Goal: Task Accomplishment & Management: Manage account settings

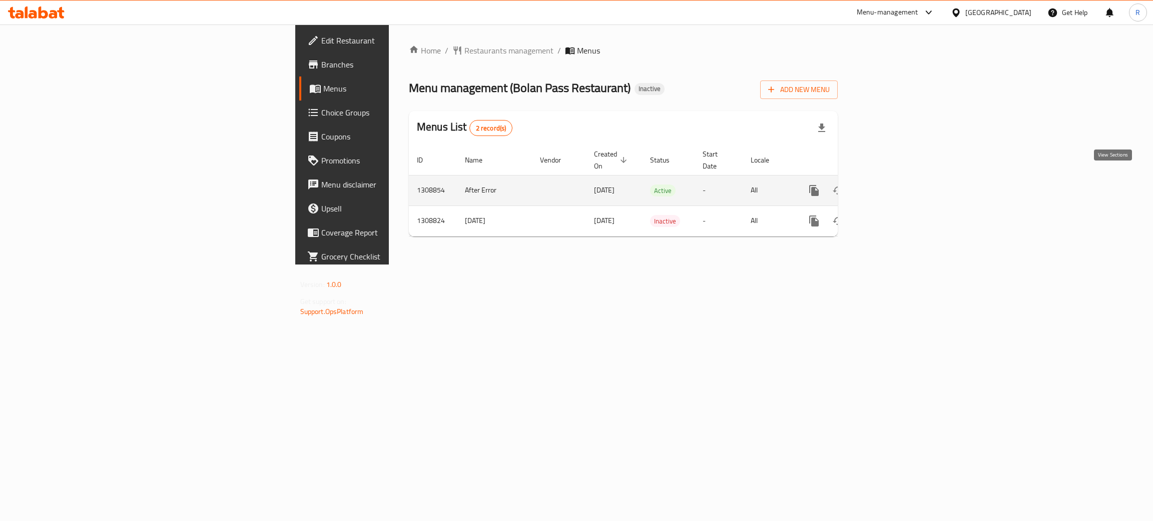
click at [892, 185] on icon "enhanced table" at bounding box center [886, 191] width 12 height 12
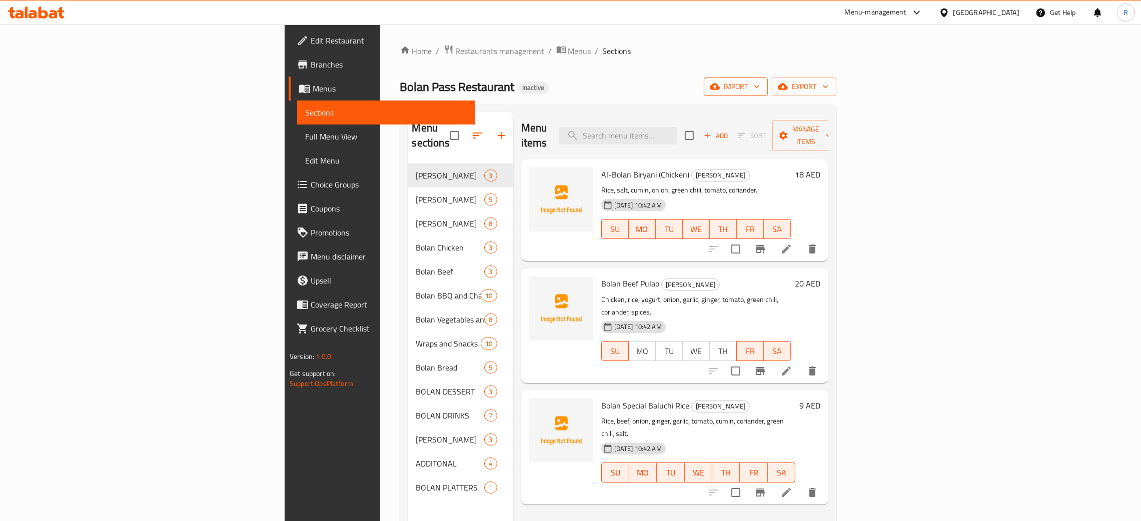
click at [760, 86] on span "import" at bounding box center [736, 87] width 48 height 13
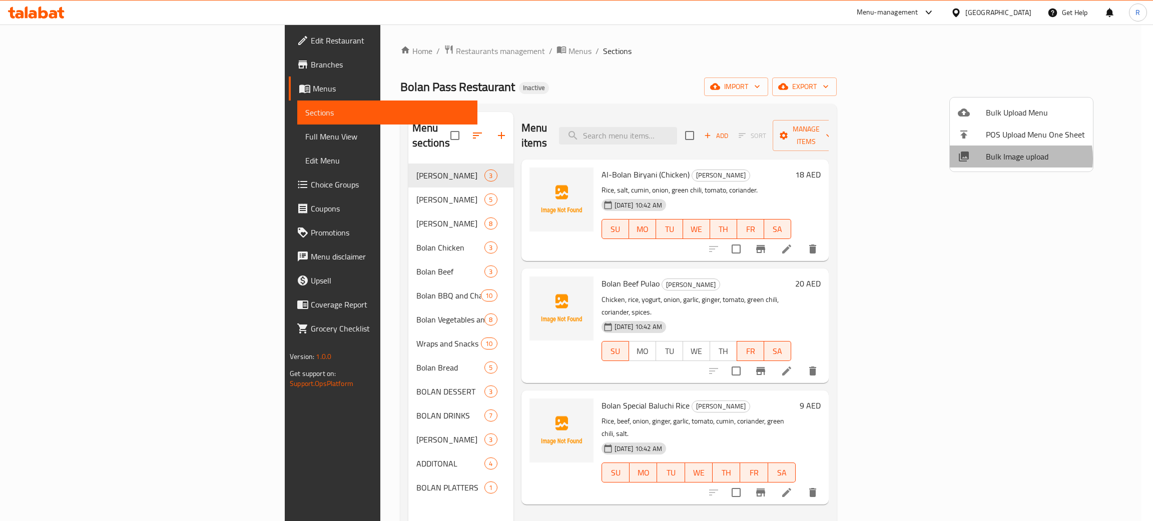
click at [1006, 159] on span "Bulk Image upload" at bounding box center [1034, 157] width 99 height 12
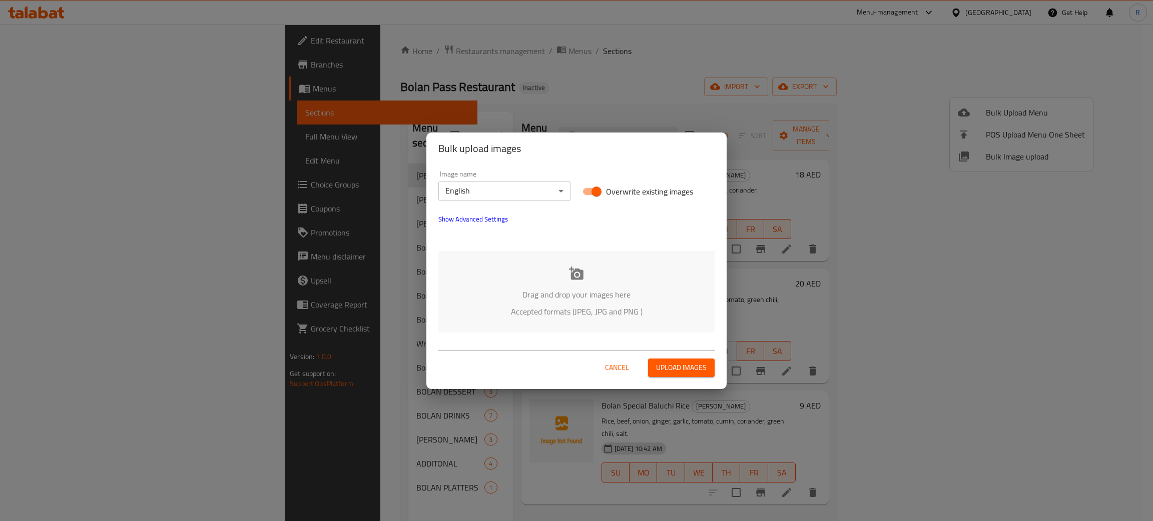
click at [573, 279] on icon at bounding box center [576, 273] width 15 height 13
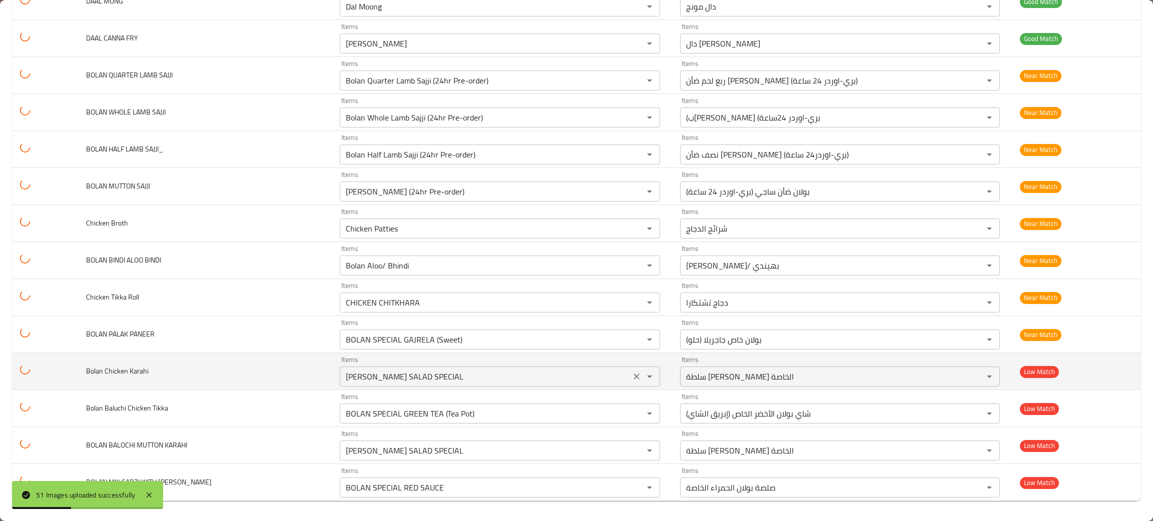
scroll to position [1394, 0]
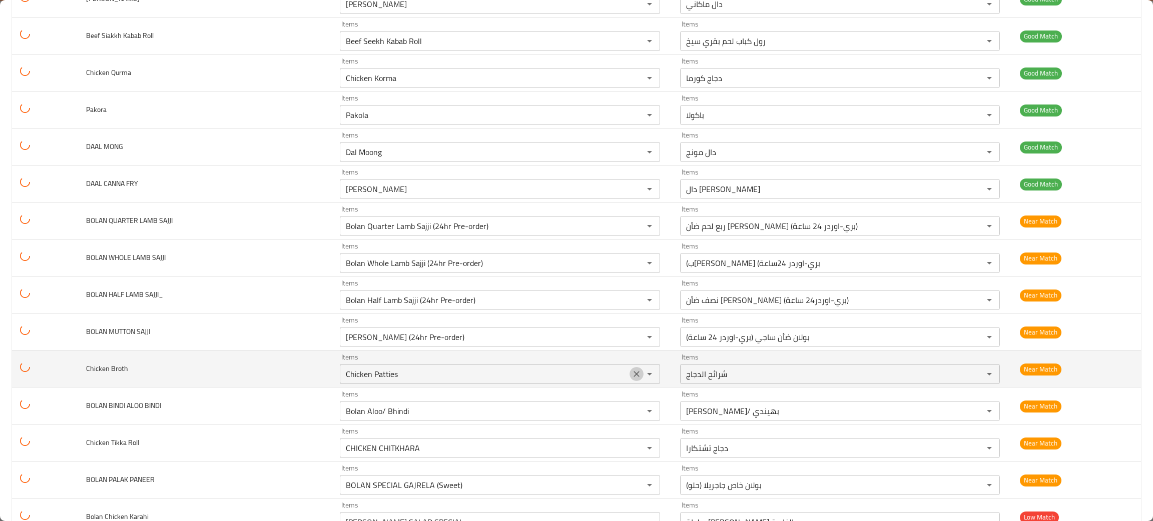
click at [631, 375] on icon "Clear" at bounding box center [636, 374] width 10 height 10
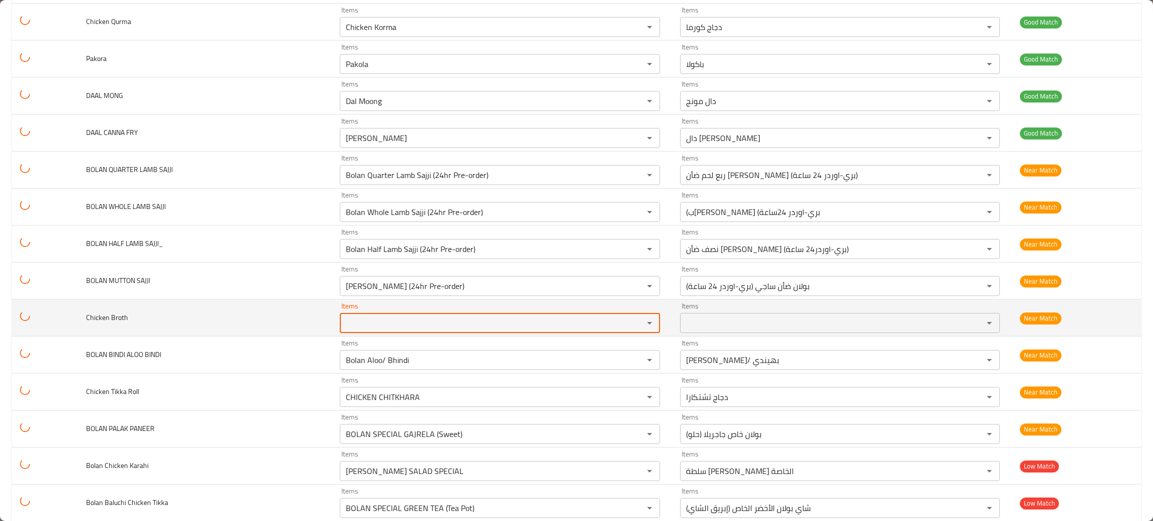
scroll to position [1469, 0]
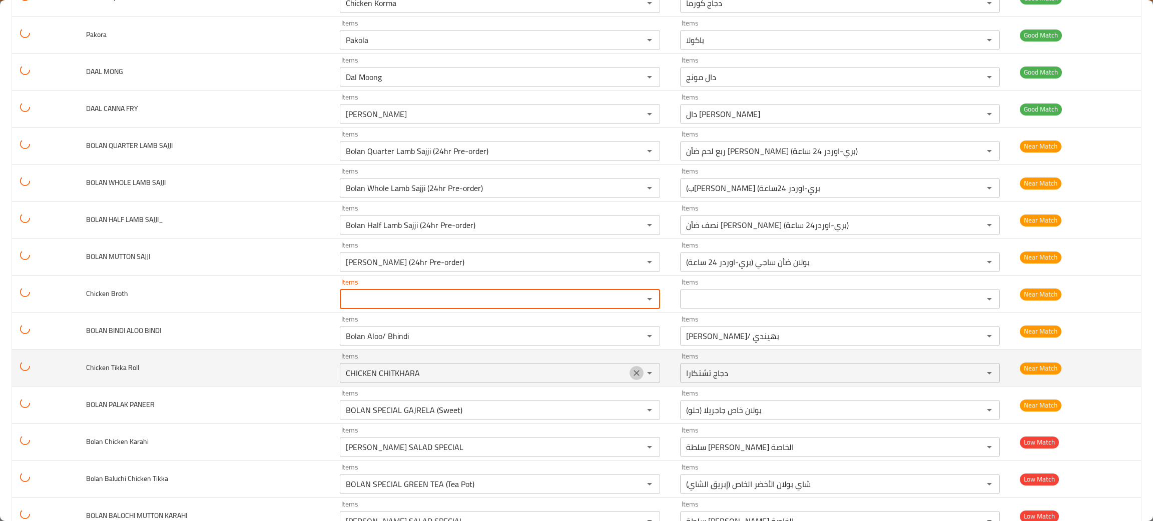
click at [631, 378] on icon "Clear" at bounding box center [636, 373] width 10 height 10
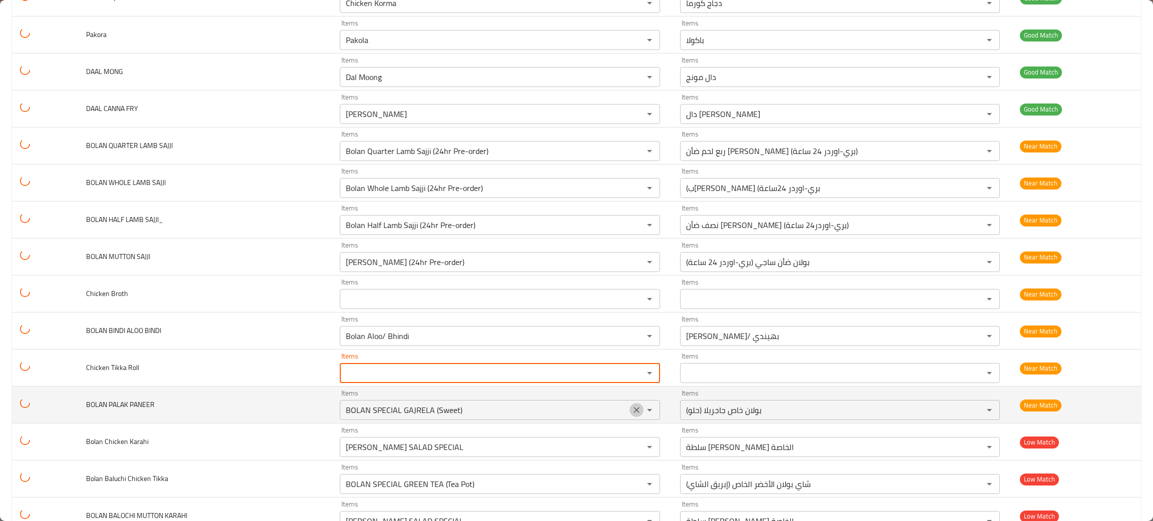
click at [631, 415] on icon "Clear" at bounding box center [636, 410] width 10 height 10
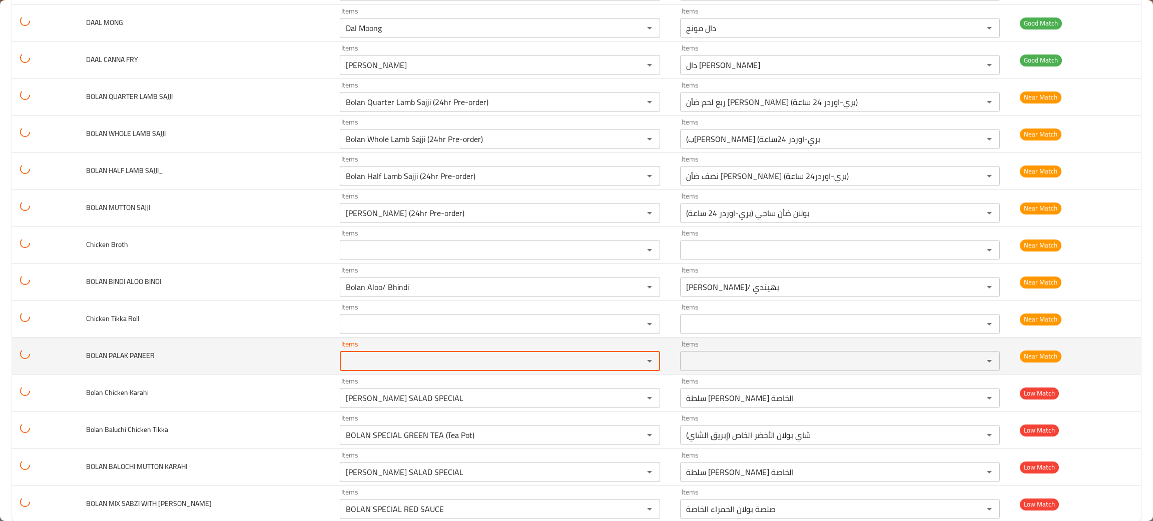
scroll to position [1544, 0]
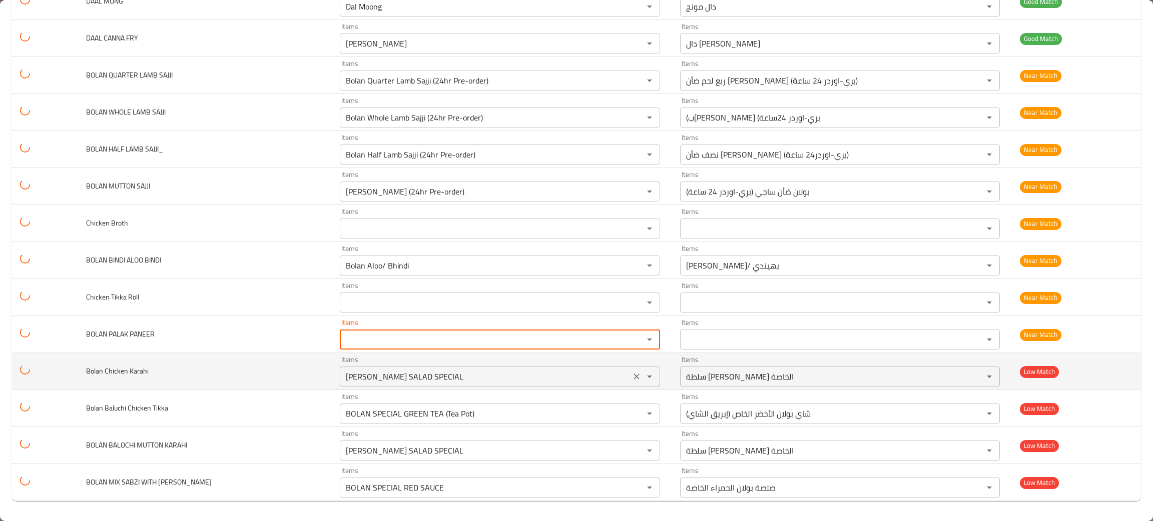
click at [631, 373] on icon "Clear" at bounding box center [636, 377] width 10 height 10
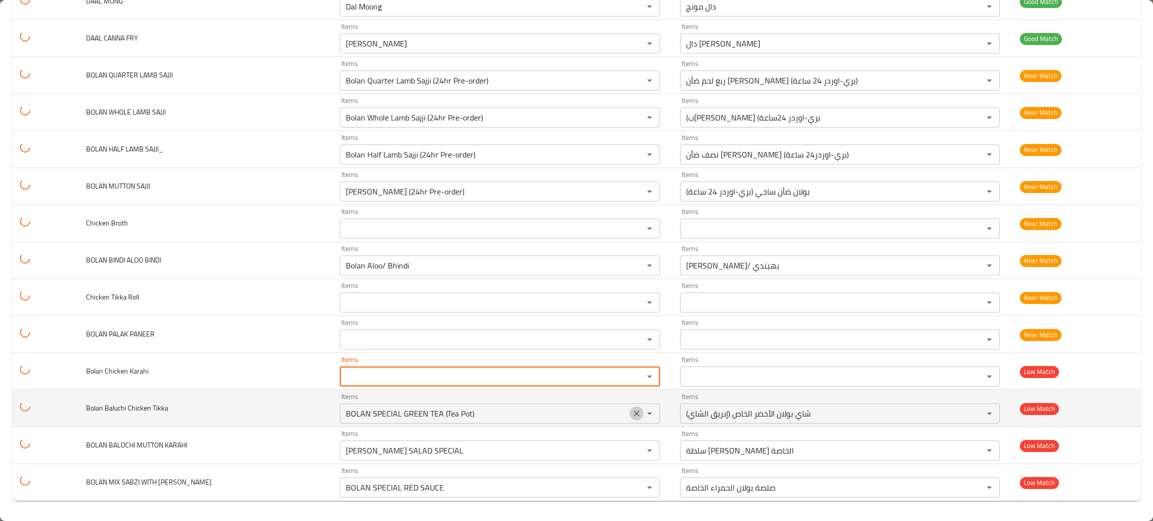
click at [631, 413] on icon "Clear" at bounding box center [636, 414] width 10 height 10
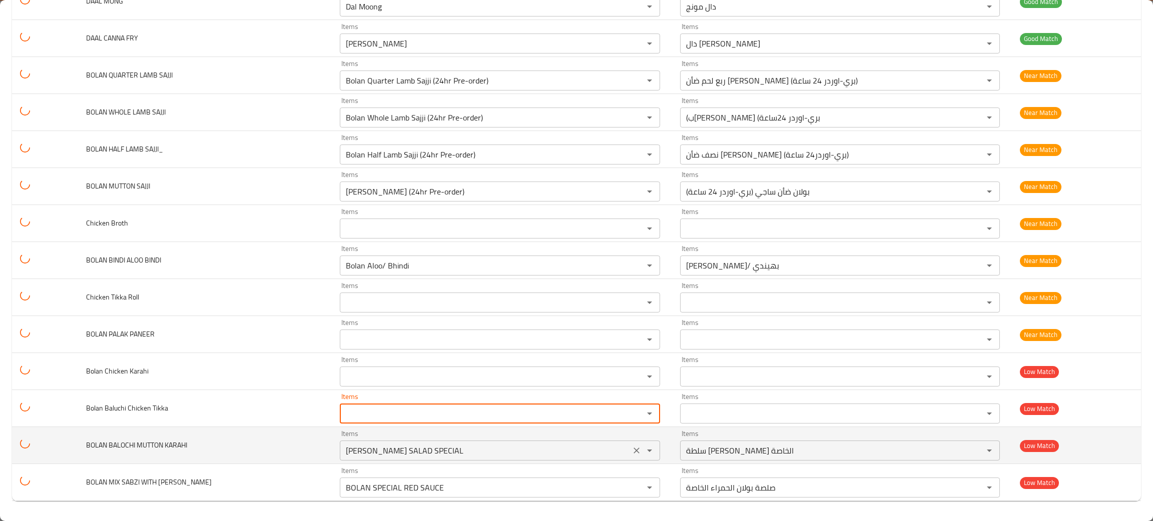
click at [631, 447] on icon "Clear" at bounding box center [636, 451] width 10 height 10
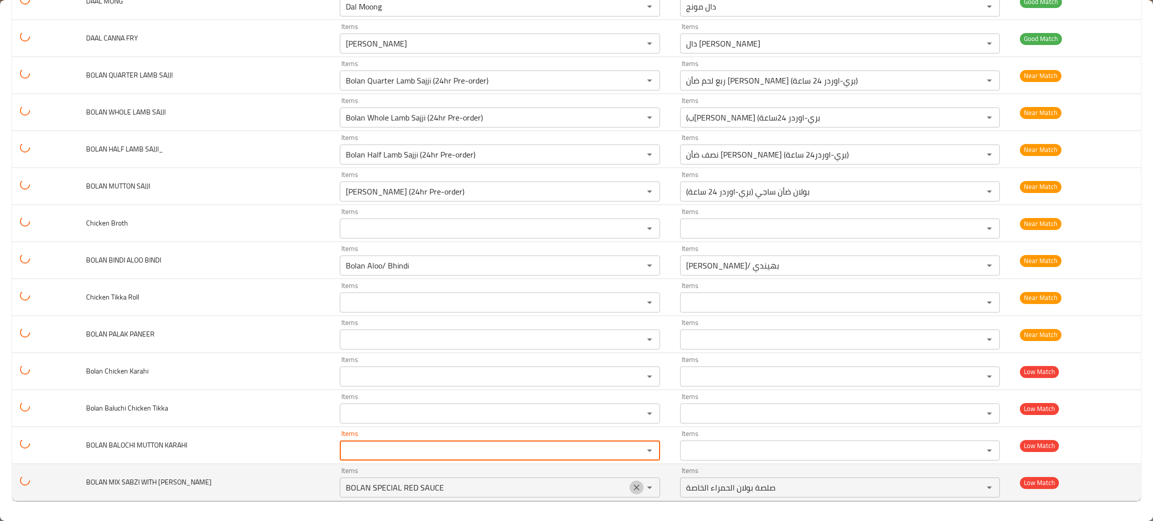
click at [633, 486] on icon "Clear" at bounding box center [636, 488] width 6 height 6
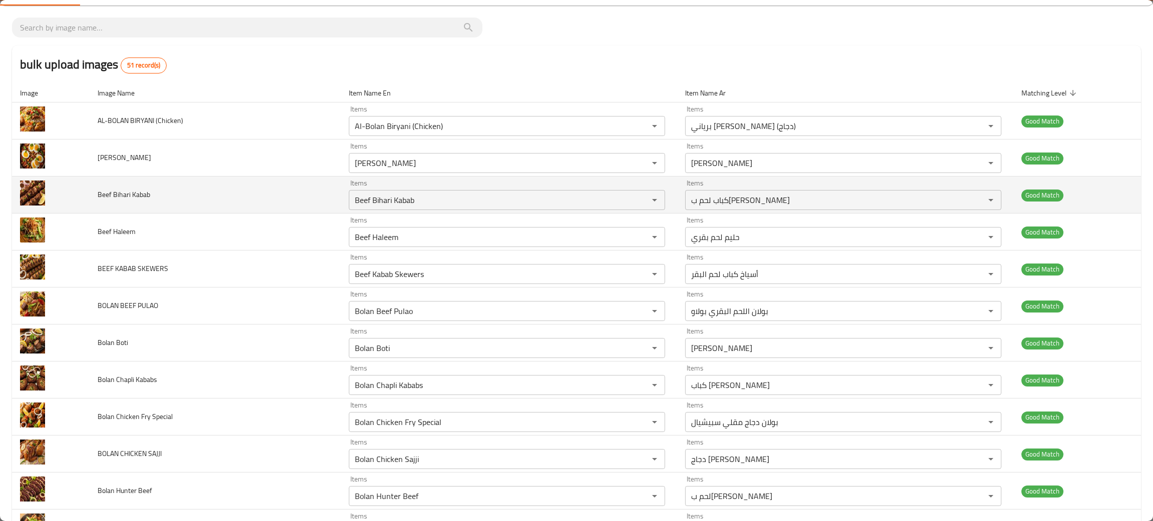
scroll to position [0, 0]
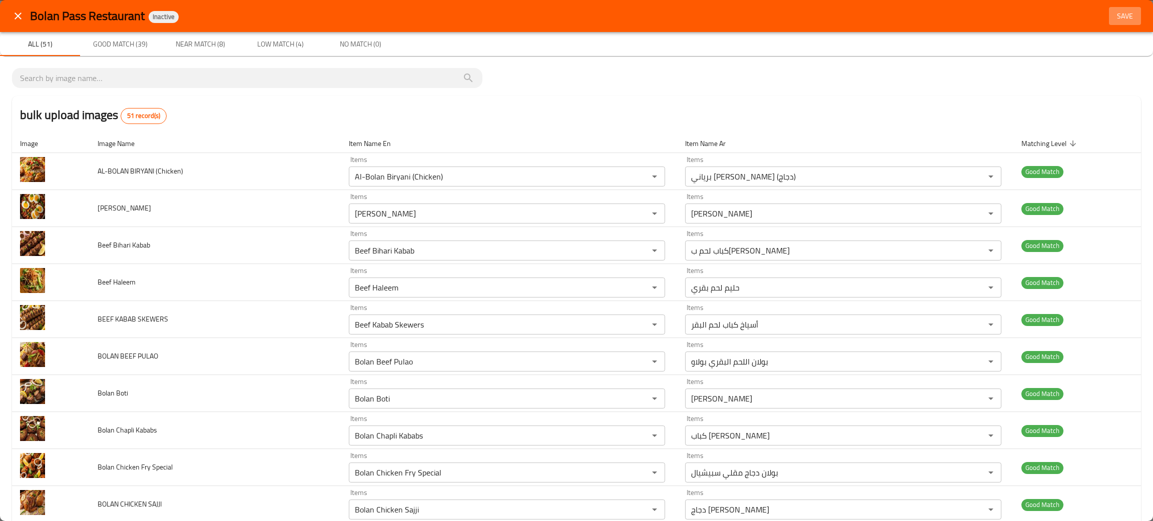
click at [1113, 16] on span "Save" at bounding box center [1124, 16] width 24 height 13
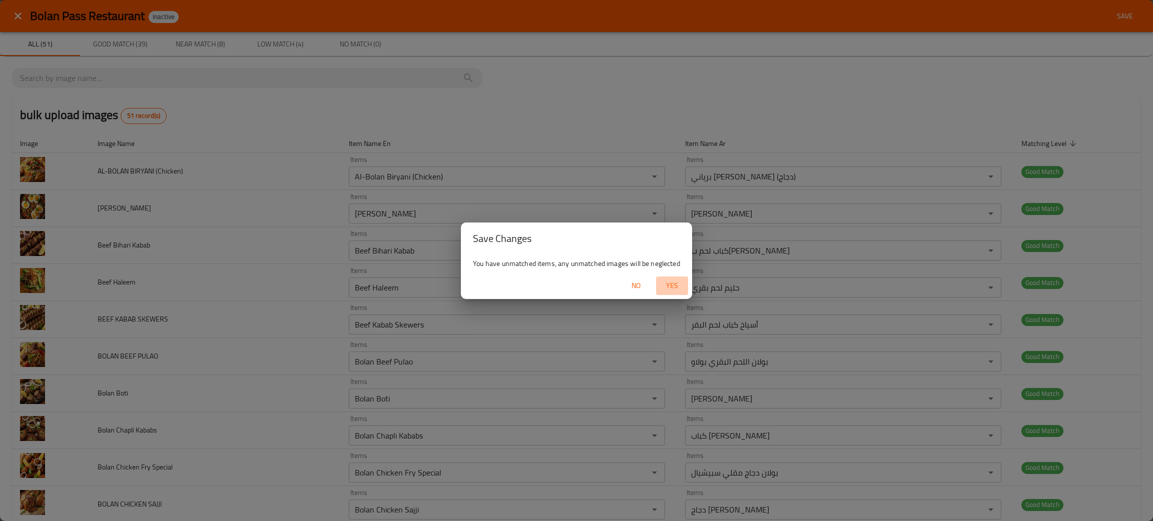
click at [672, 285] on span "Yes" at bounding box center [672, 286] width 24 height 13
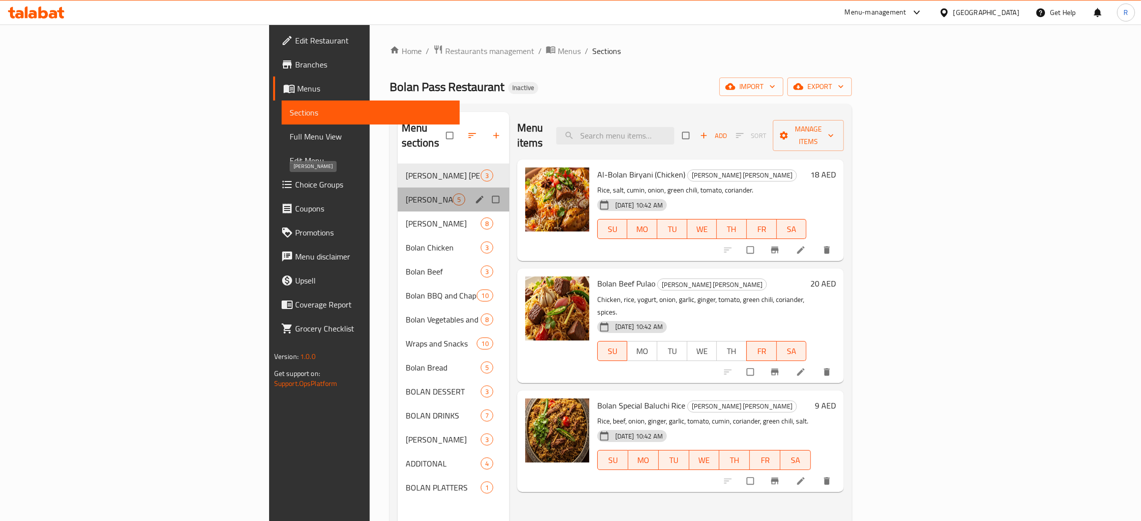
click at [406, 194] on span "[PERSON_NAME]" at bounding box center [429, 200] width 47 height 12
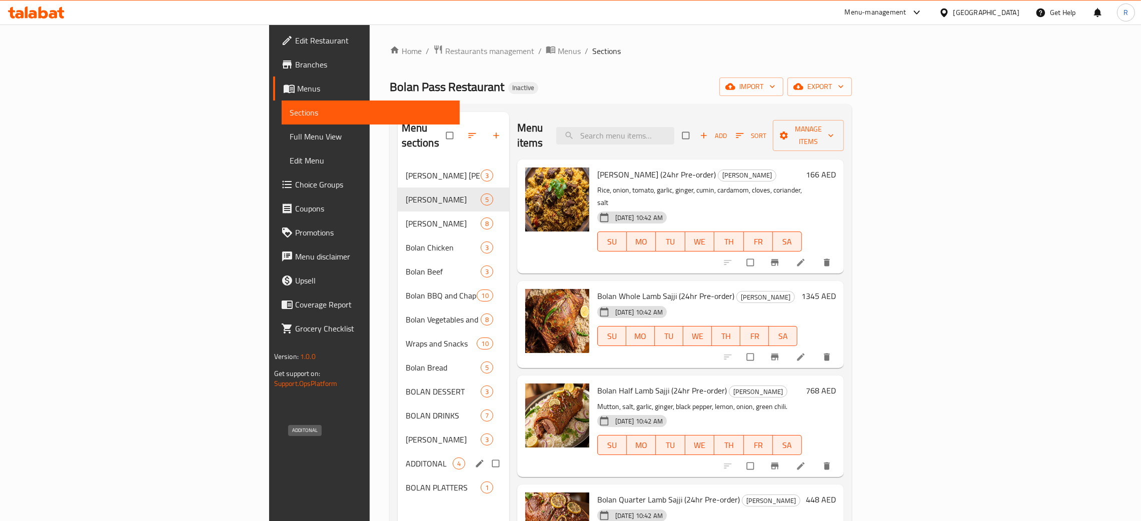
click at [406, 458] on span "ADDITONAL" at bounding box center [429, 464] width 47 height 12
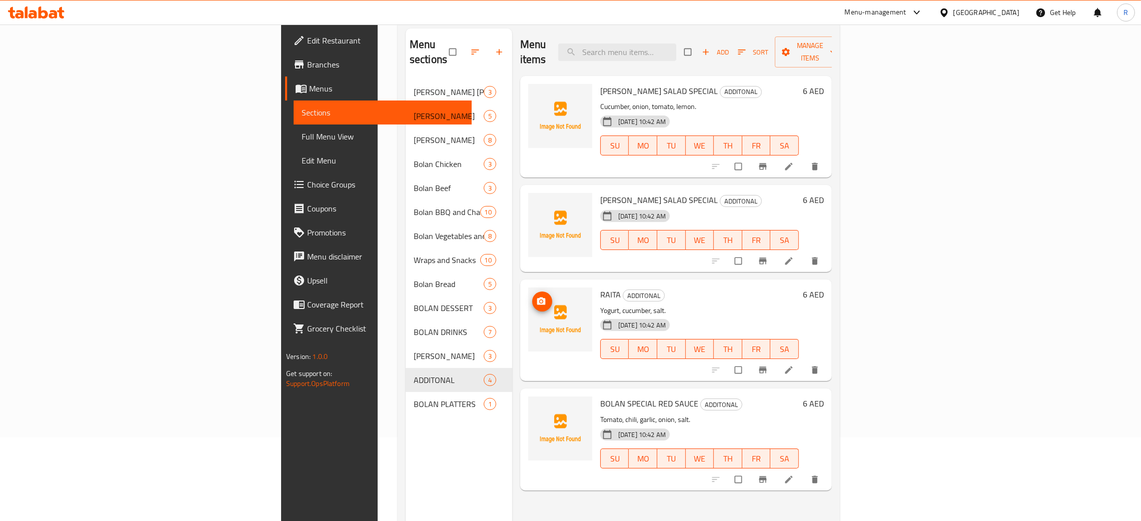
scroll to position [141, 0]
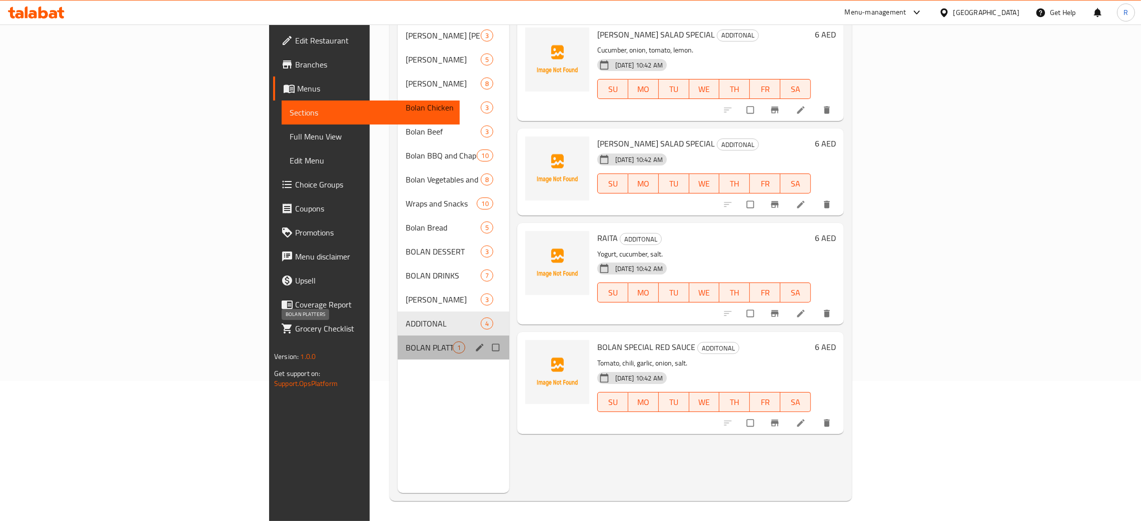
click at [406, 342] on span "BOLAN PLATTERS" at bounding box center [429, 348] width 47 height 12
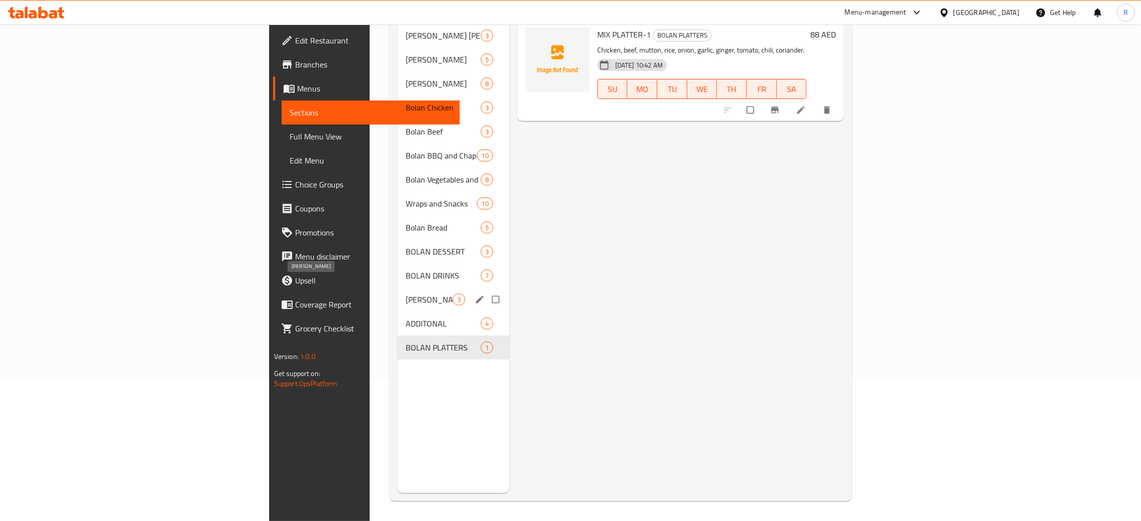
click at [406, 294] on span "[PERSON_NAME]" at bounding box center [429, 300] width 47 height 12
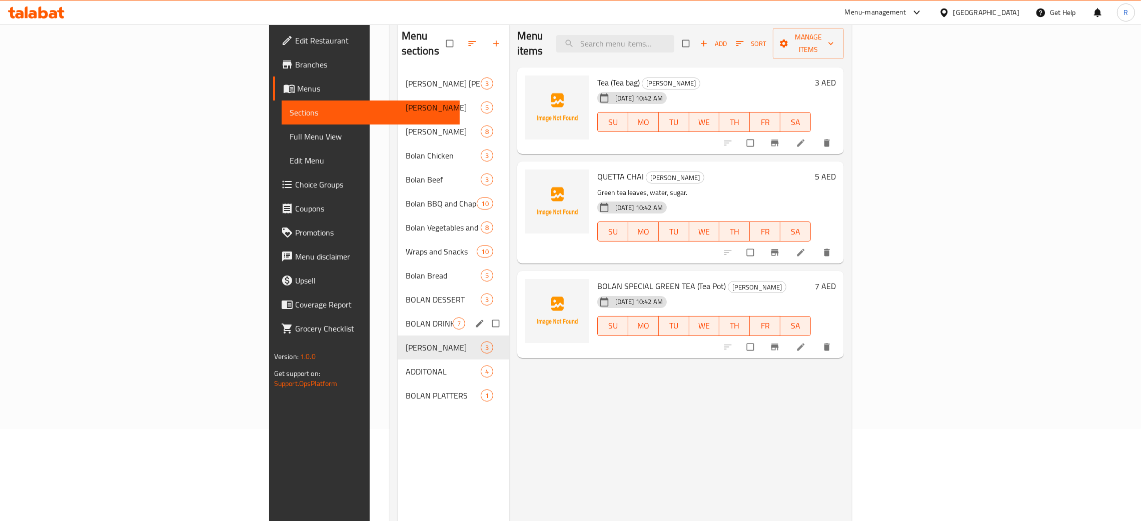
scroll to position [66, 0]
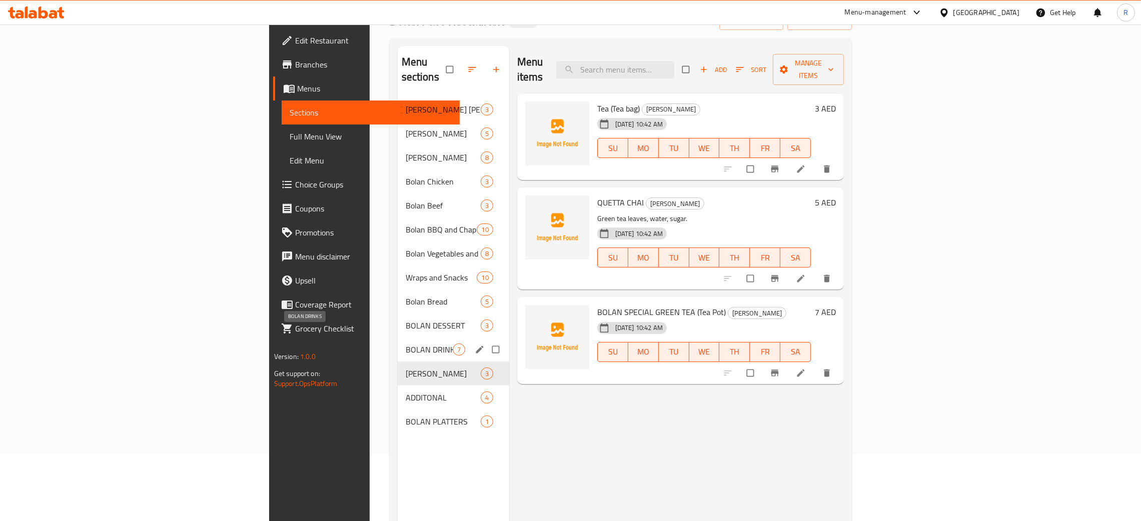
click at [406, 344] on span "BOLAN DRINKS" at bounding box center [429, 350] width 47 height 12
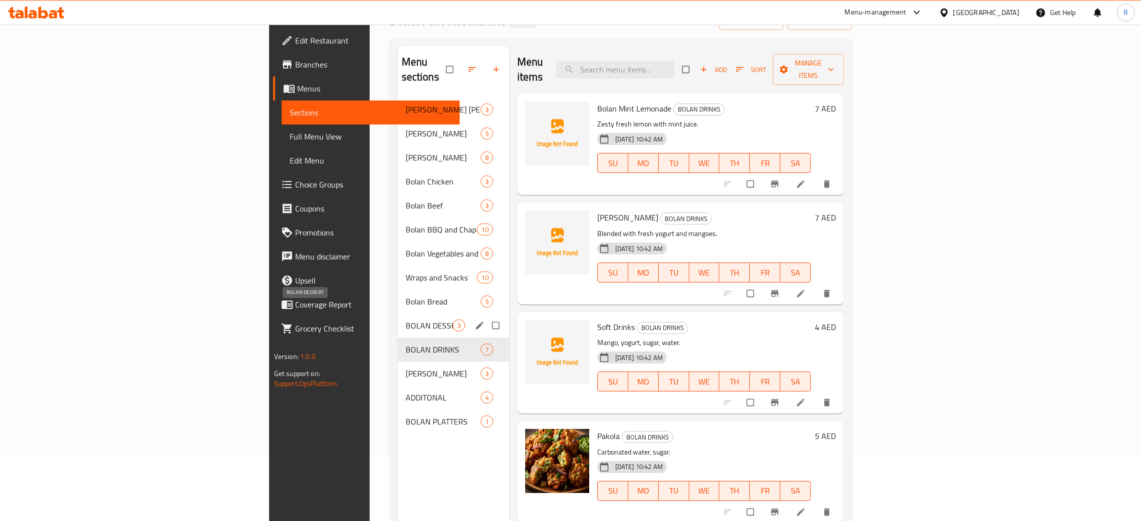
click at [406, 320] on span "BOLAN DESSERT" at bounding box center [429, 326] width 47 height 12
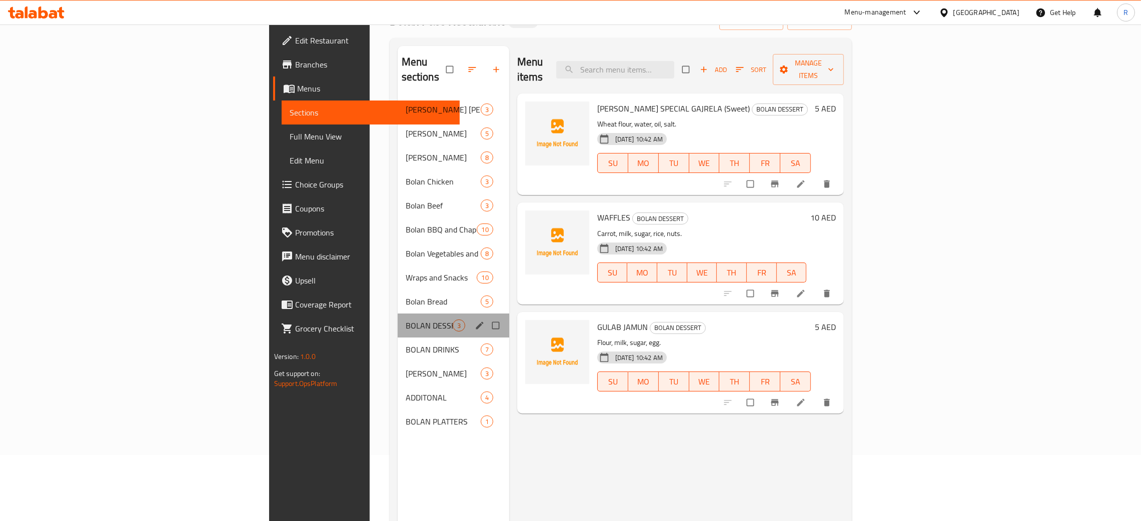
click at [398, 314] on div "BOLAN DESSERT 3" at bounding box center [454, 326] width 112 height 24
click at [406, 296] on span "Bolan Bread" at bounding box center [429, 302] width 47 height 12
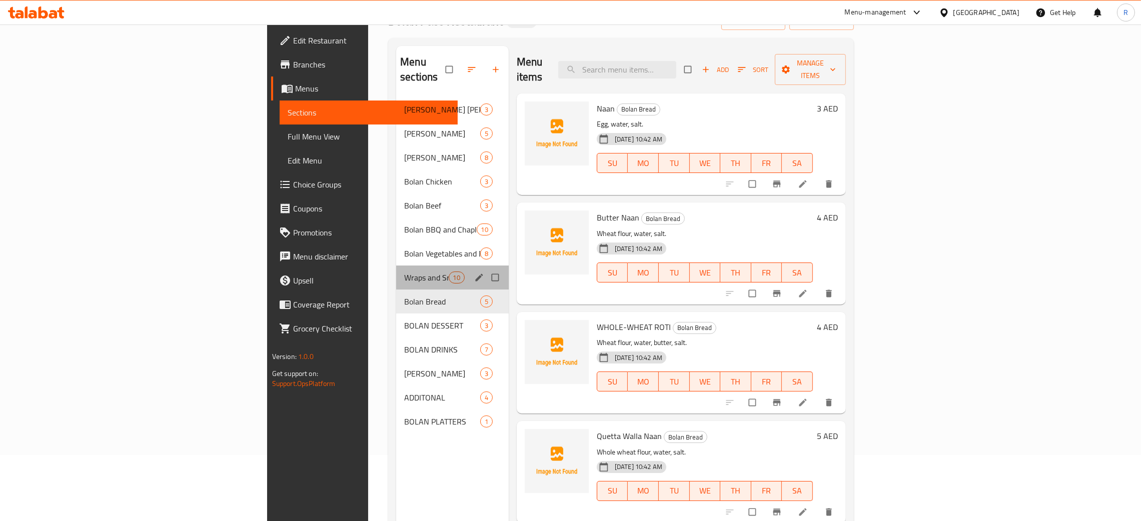
click at [396, 269] on div "Wraps and Snacks 10" at bounding box center [452, 278] width 113 height 24
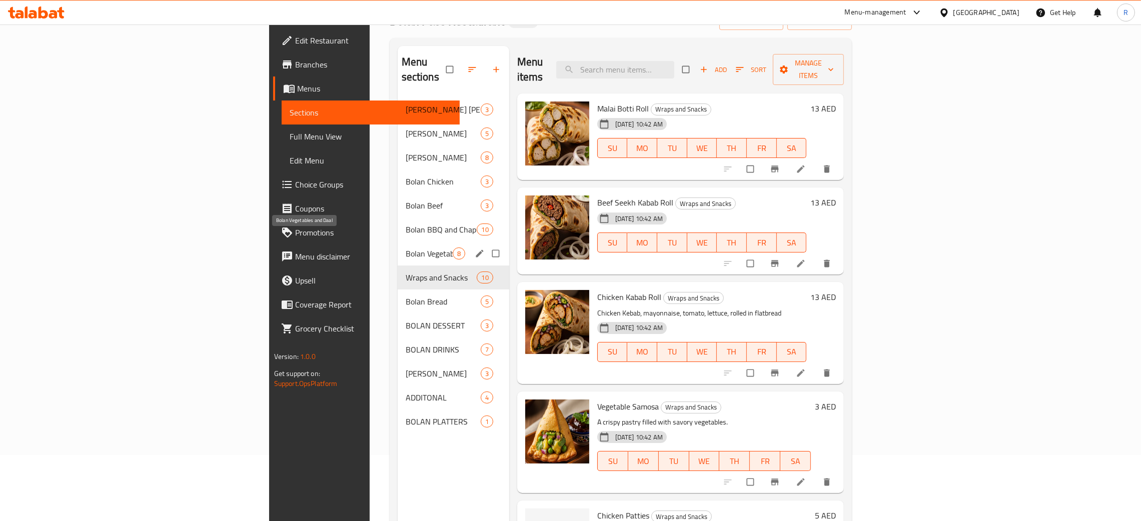
click at [406, 248] on span "Bolan Vegetables and Daal" at bounding box center [429, 254] width 47 height 12
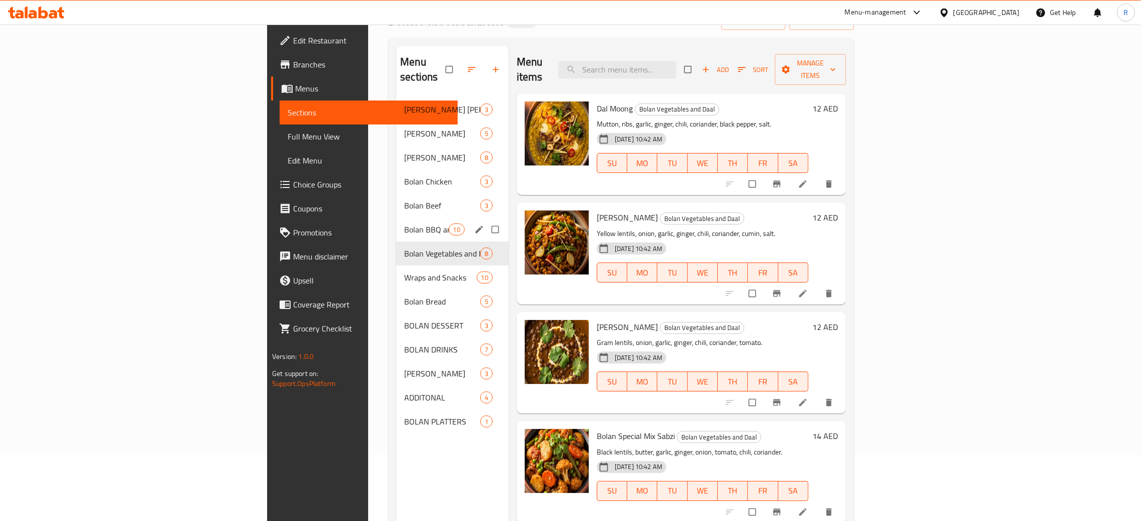
click at [396, 223] on div "Bolan BBQ and Chapli Kababs 10" at bounding box center [452, 230] width 113 height 24
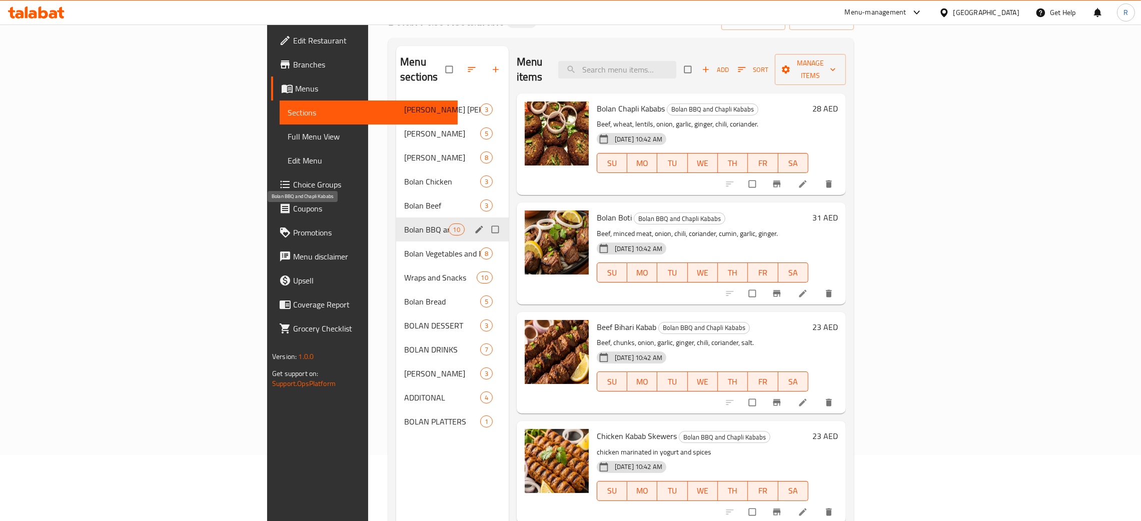
click at [404, 224] on span "Bolan BBQ and Chapli Kababs" at bounding box center [426, 230] width 44 height 12
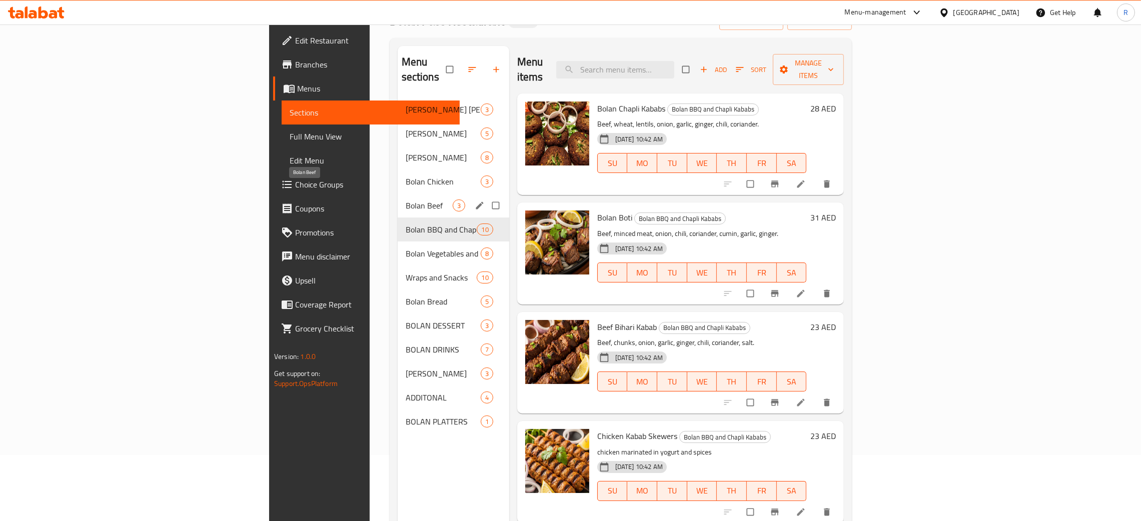
click at [406, 200] on span "Bolan Beef" at bounding box center [429, 206] width 47 height 12
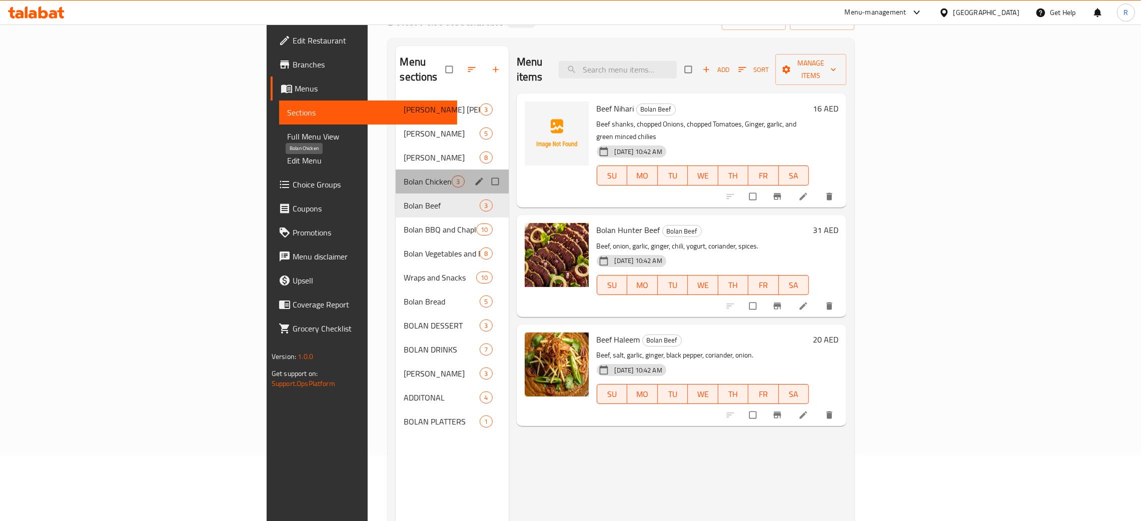
click at [404, 176] on span "Bolan Chicken" at bounding box center [428, 182] width 48 height 12
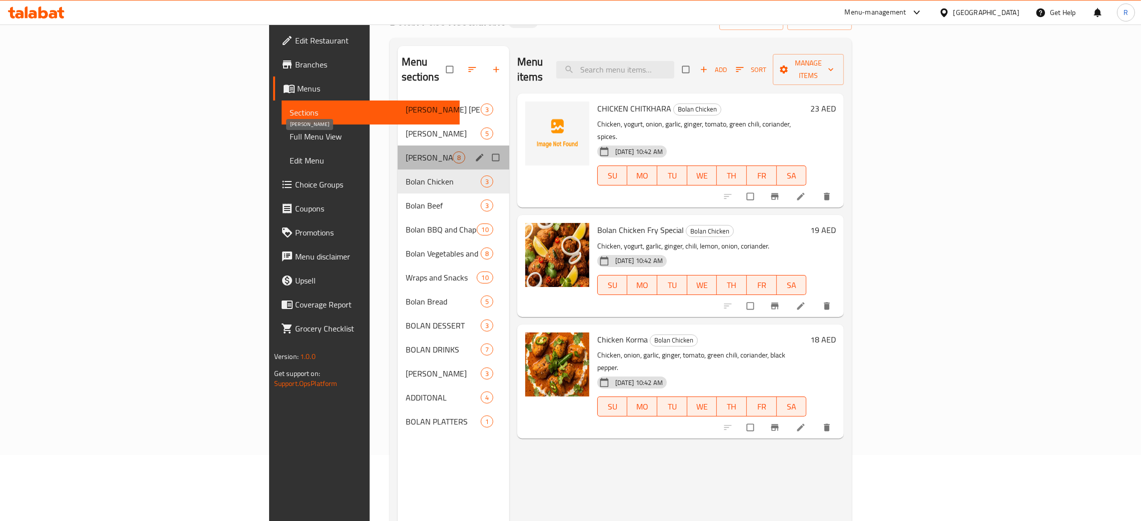
click at [406, 152] on span "[PERSON_NAME]" at bounding box center [429, 158] width 47 height 12
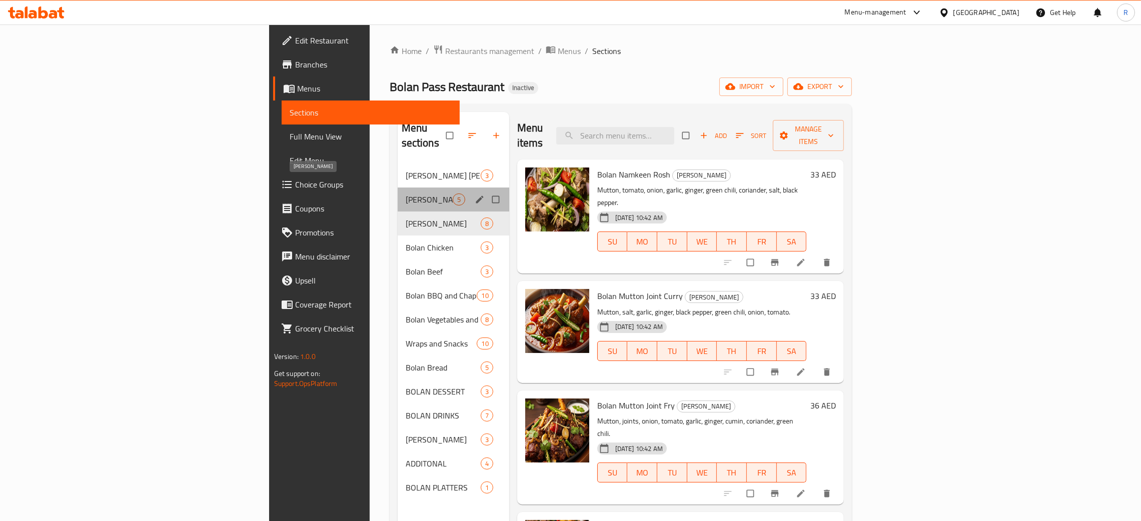
click at [406, 194] on span "[PERSON_NAME]" at bounding box center [429, 200] width 47 height 12
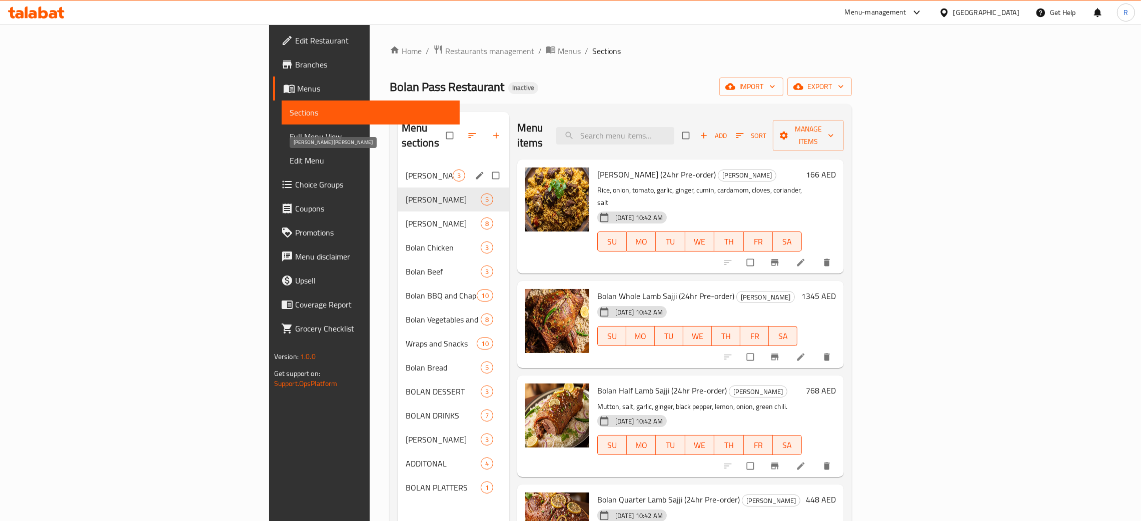
click at [406, 170] on span "[PERSON_NAME] [PERSON_NAME]" at bounding box center [429, 176] width 47 height 12
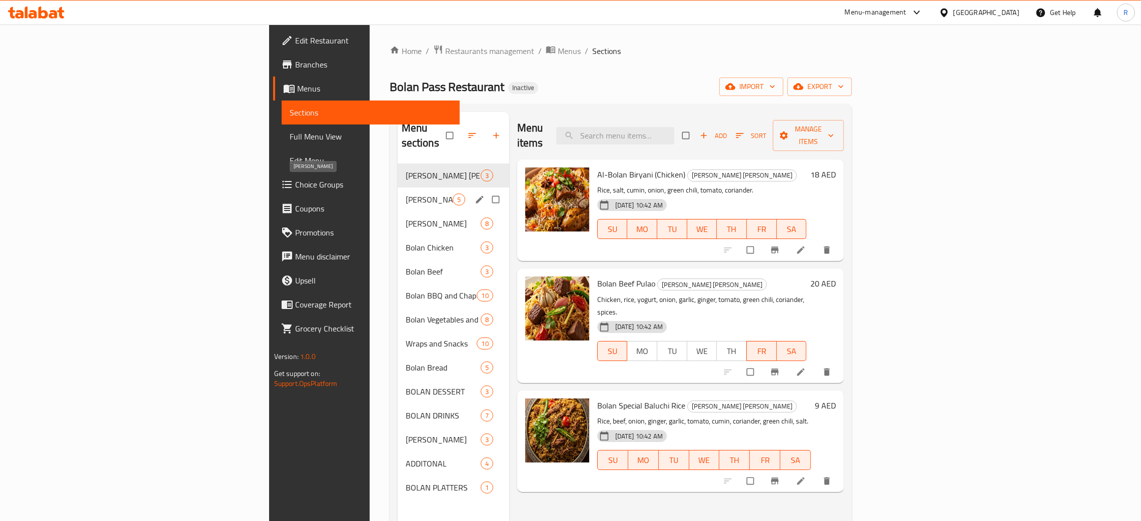
click at [406, 194] on span "[PERSON_NAME]" at bounding box center [429, 200] width 47 height 12
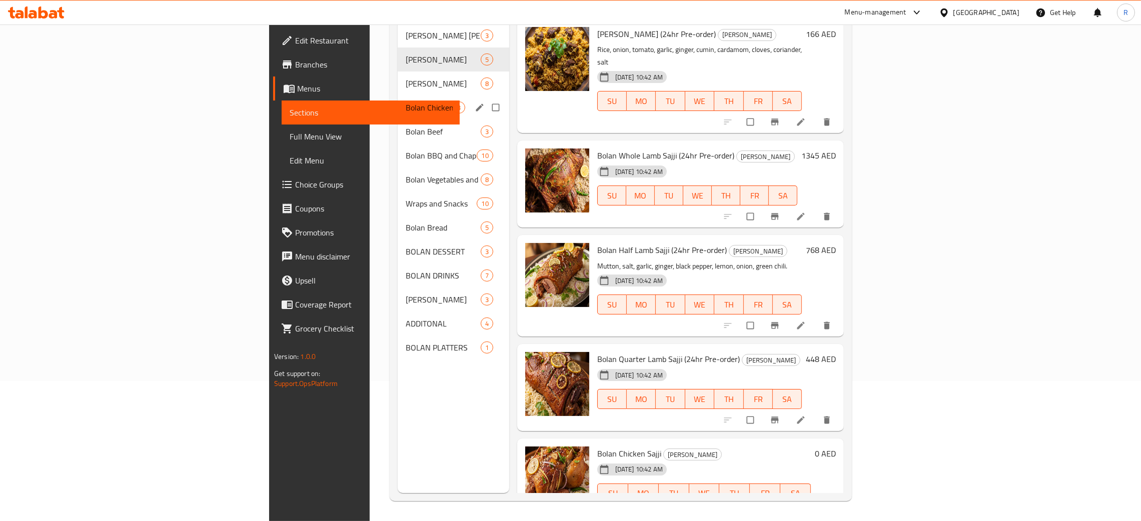
scroll to position [5, 0]
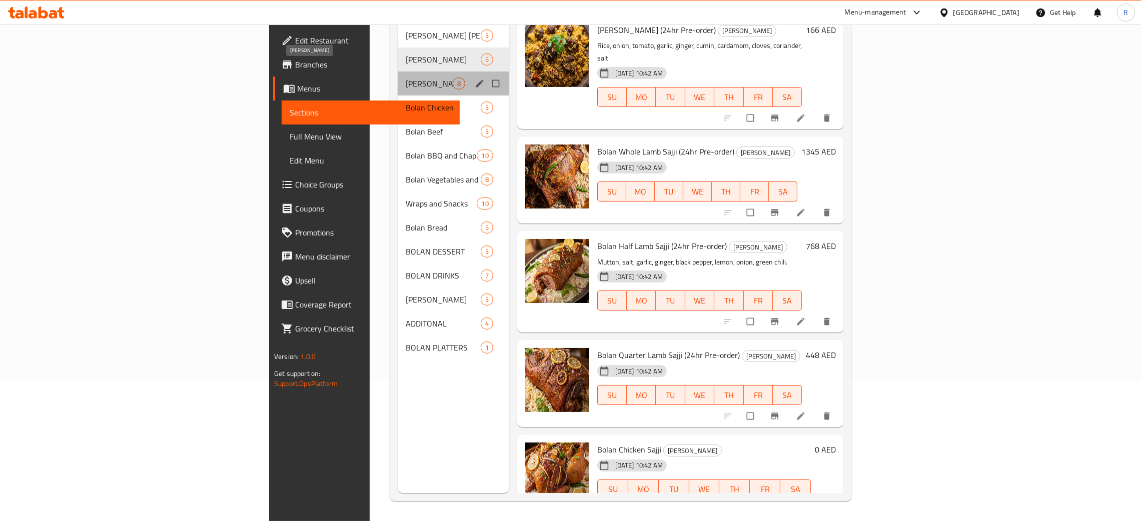
click at [406, 78] on span "[PERSON_NAME]" at bounding box center [429, 84] width 47 height 12
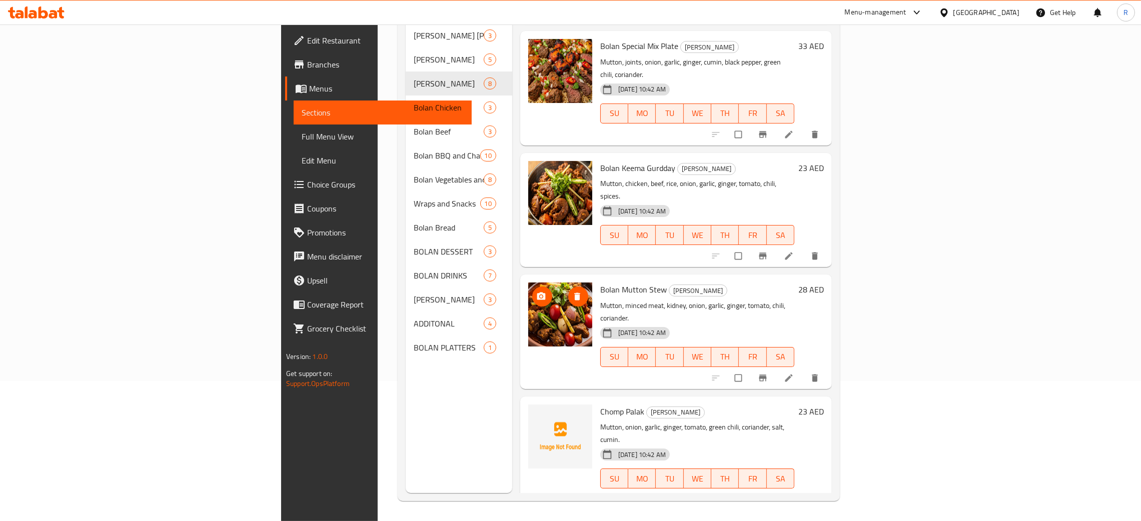
scroll to position [377, 0]
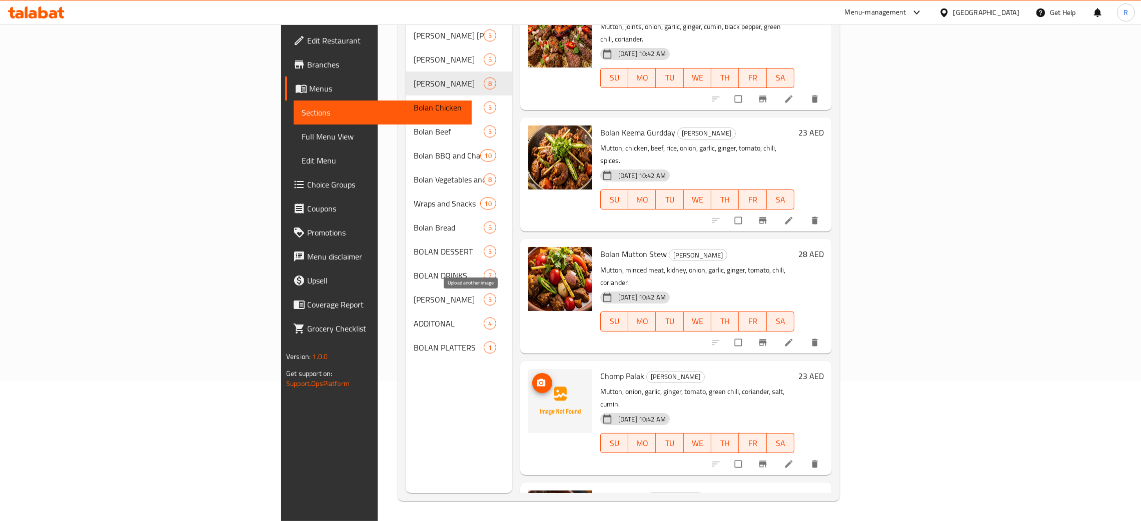
click at [537, 379] on icon "upload picture" at bounding box center [541, 383] width 9 height 8
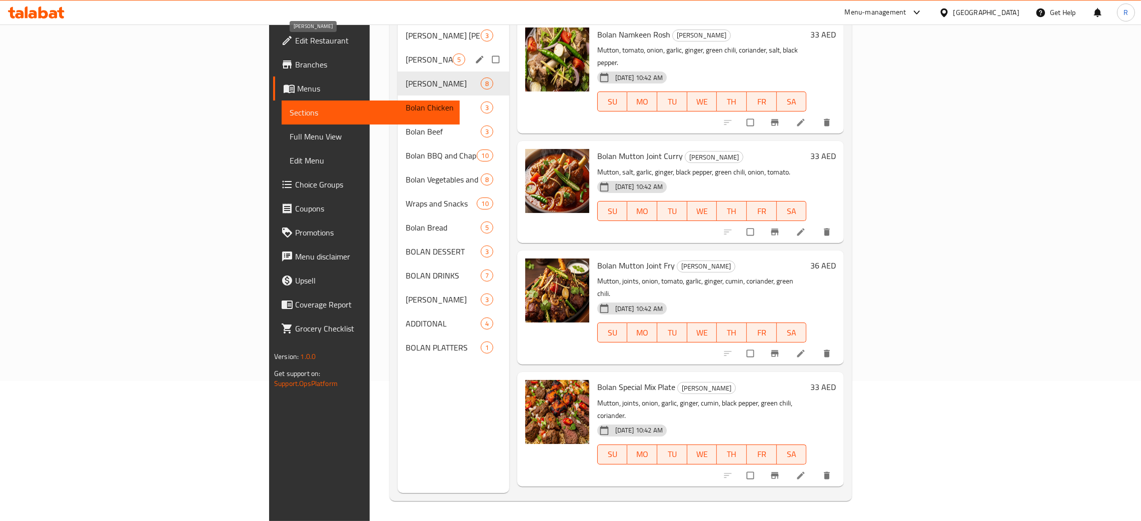
scroll to position [0, 0]
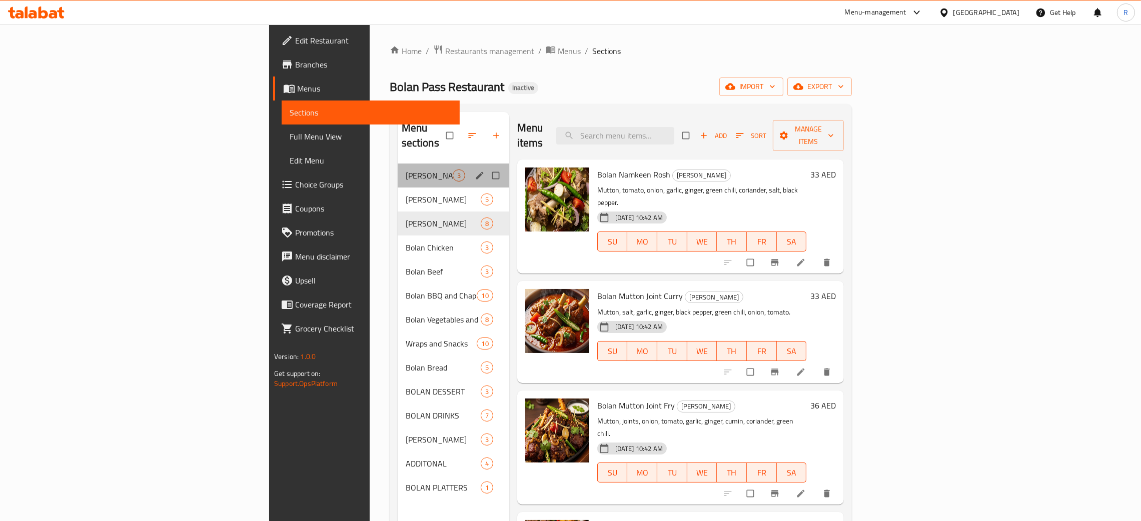
click at [398, 167] on div "Bolan Rice 3" at bounding box center [454, 176] width 112 height 24
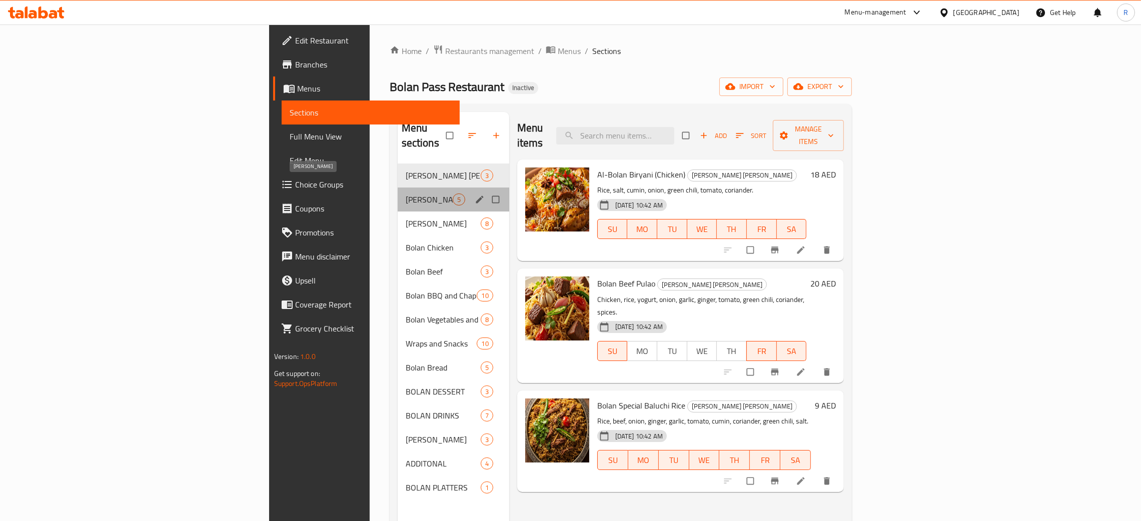
click at [406, 194] on span "[PERSON_NAME]" at bounding box center [429, 200] width 47 height 12
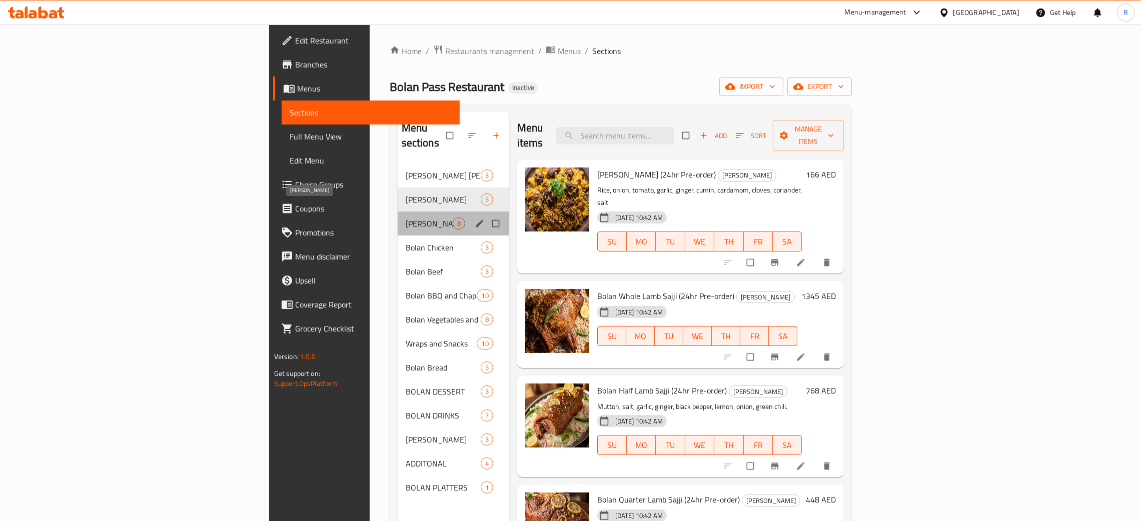
click at [406, 218] on span "[PERSON_NAME]" at bounding box center [429, 224] width 47 height 12
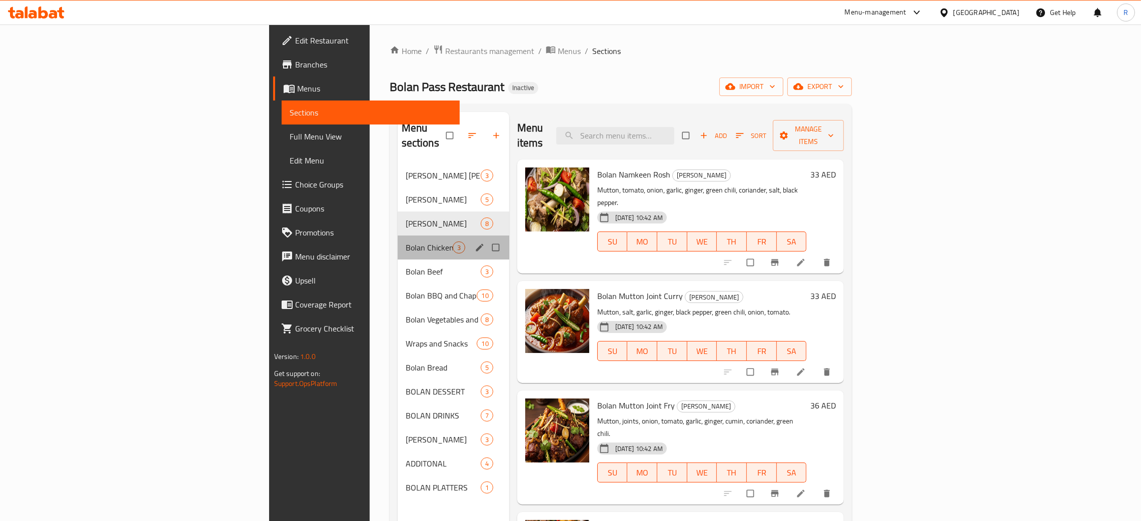
click at [398, 240] on div "[PERSON_NAME] Chicken 3" at bounding box center [454, 248] width 112 height 24
